Goal: Task Accomplishment & Management: Manage account settings

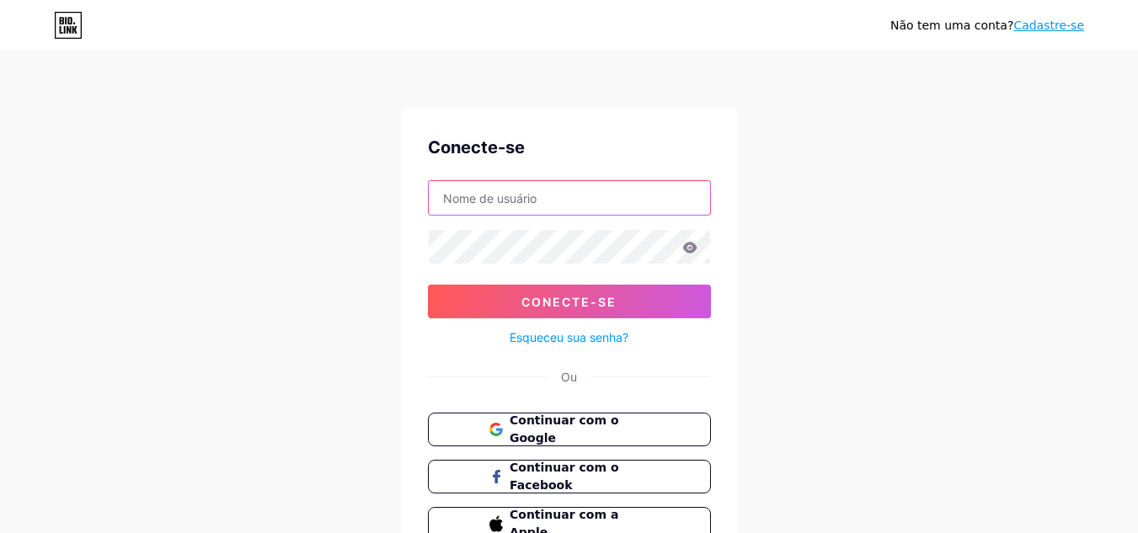
type input "lima.bell1998@gmail.com"
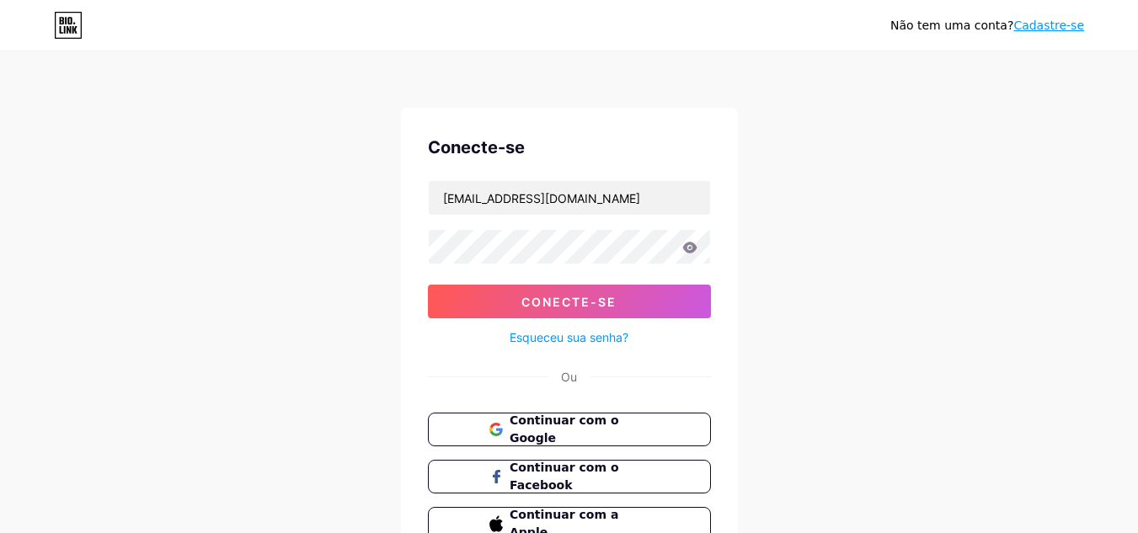
click at [693, 249] on icon at bounding box center [690, 247] width 14 height 11
click at [691, 249] on icon at bounding box center [690, 247] width 14 height 11
click at [684, 248] on icon at bounding box center [690, 247] width 14 height 11
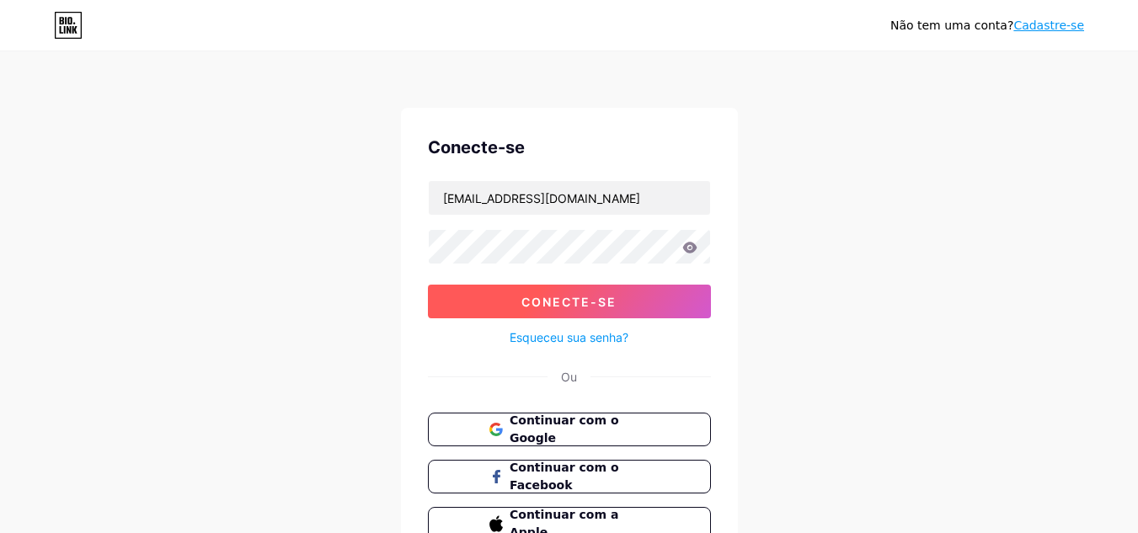
click at [567, 303] on font "Conecte-se" at bounding box center [569, 302] width 95 height 14
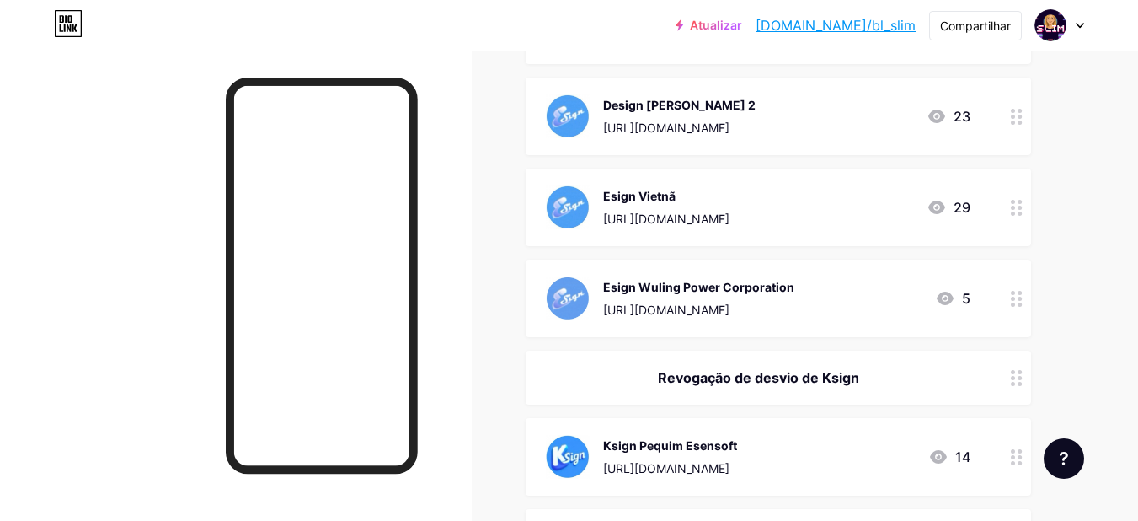
scroll to position [1543, 0]
